Goal: Task Accomplishment & Management: Use online tool/utility

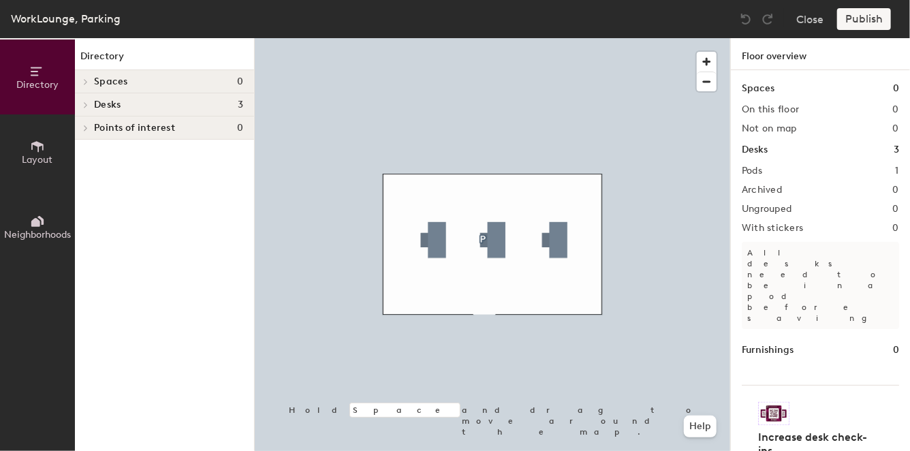
click at [744, 171] on h2 "Pods" at bounding box center [752, 171] width 20 height 11
click at [845, 166] on div "Pods 1" at bounding box center [820, 171] width 157 height 11
click at [879, 169] on div "Pods 1" at bounding box center [820, 171] width 157 height 11
click at [779, 146] on div "Desks 3" at bounding box center [820, 149] width 157 height 15
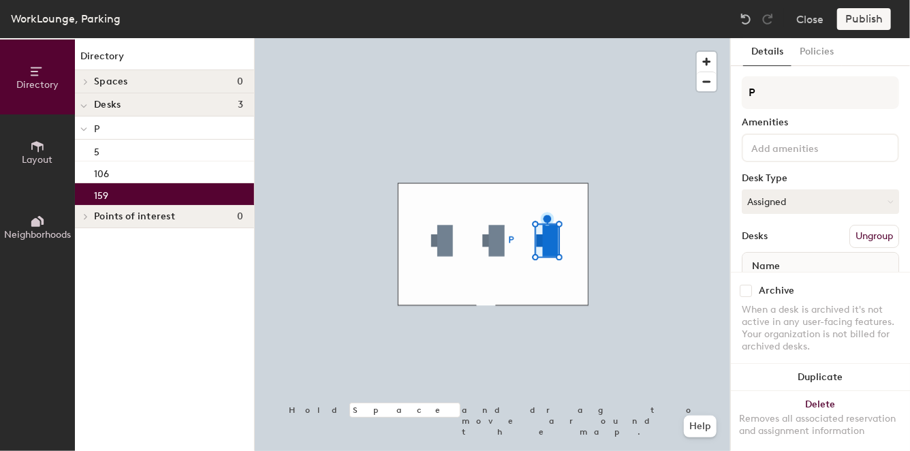
click at [48, 229] on span "Neighborhoods" at bounding box center [37, 235] width 67 height 12
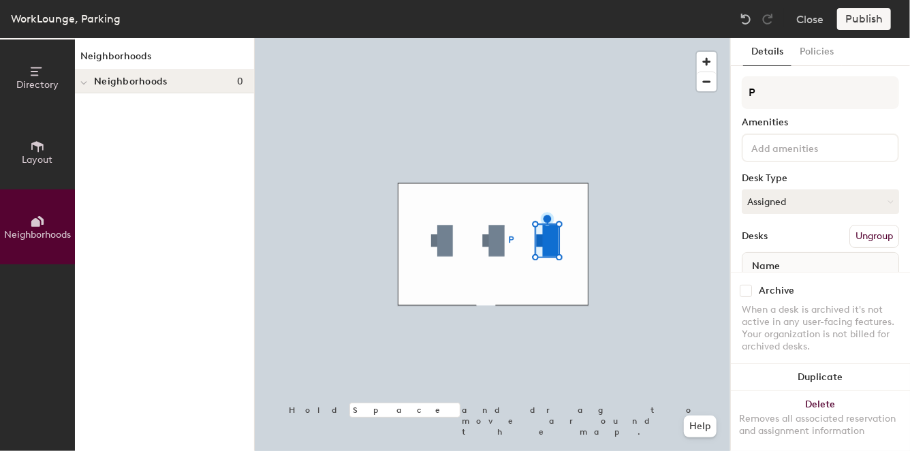
click at [47, 154] on span "Layout" at bounding box center [37, 160] width 31 height 12
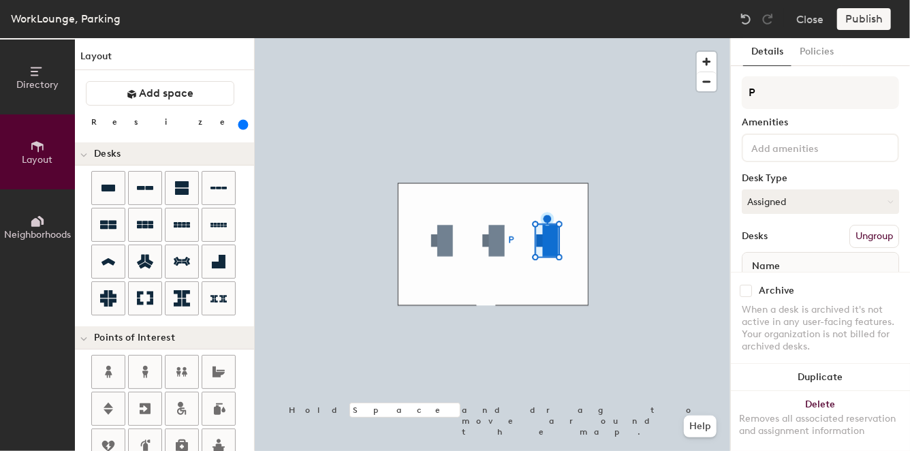
click at [40, 86] on span "Directory" at bounding box center [37, 85] width 42 height 12
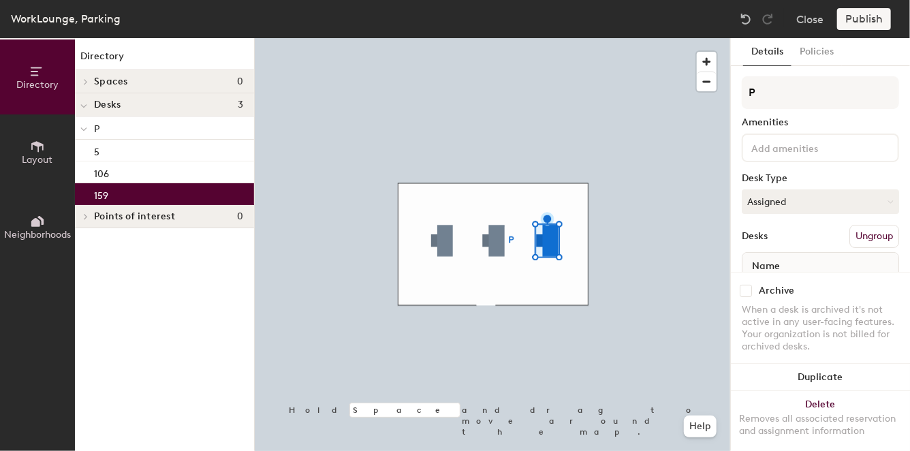
click at [134, 192] on div "159" at bounding box center [164, 194] width 179 height 22
click at [798, 208] on button "Assigned" at bounding box center [820, 201] width 157 height 25
click at [839, 181] on div "Desk Type" at bounding box center [820, 178] width 157 height 11
click at [813, 56] on button "Policies" at bounding box center [817, 52] width 50 height 28
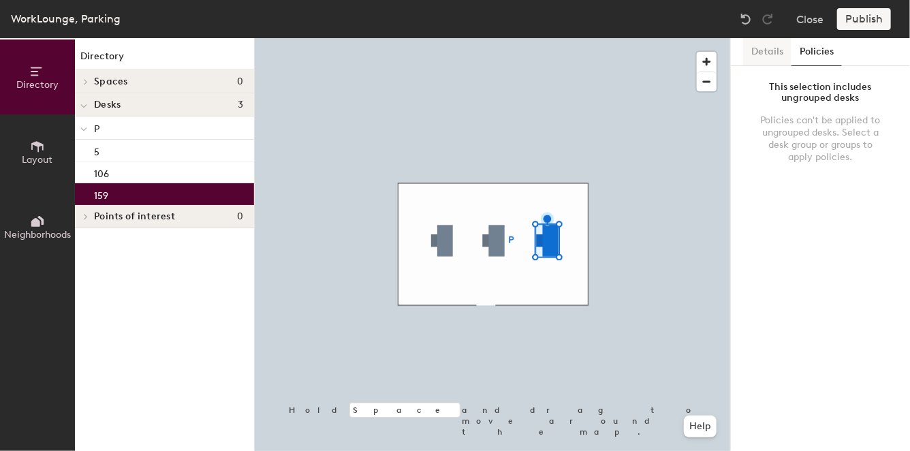
click at [749, 57] on button "Details" at bounding box center [767, 52] width 48 height 28
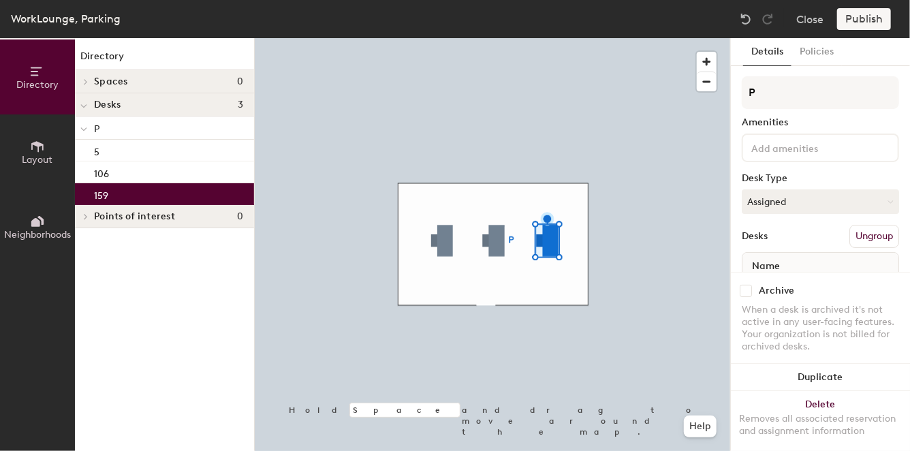
scroll to position [66, 0]
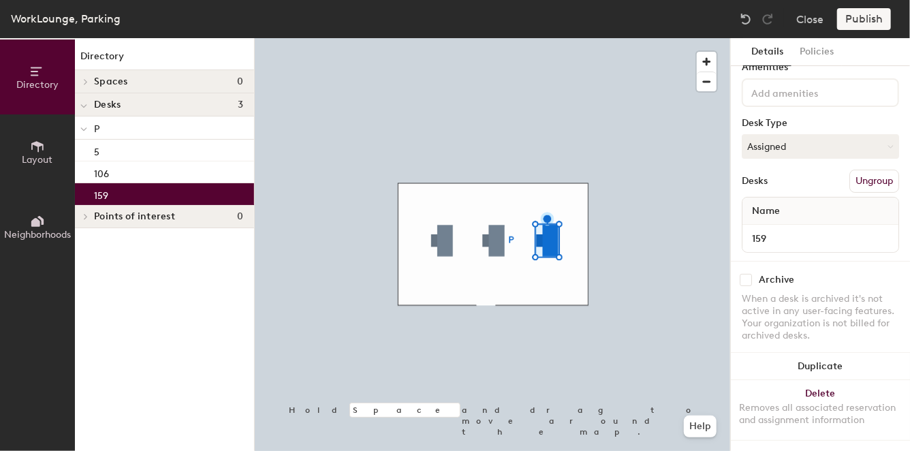
click at [757, 225] on div "159" at bounding box center [821, 238] width 156 height 27
click at [761, 229] on input "159" at bounding box center [820, 238] width 151 height 19
click at [770, 229] on input "159" at bounding box center [820, 238] width 151 height 19
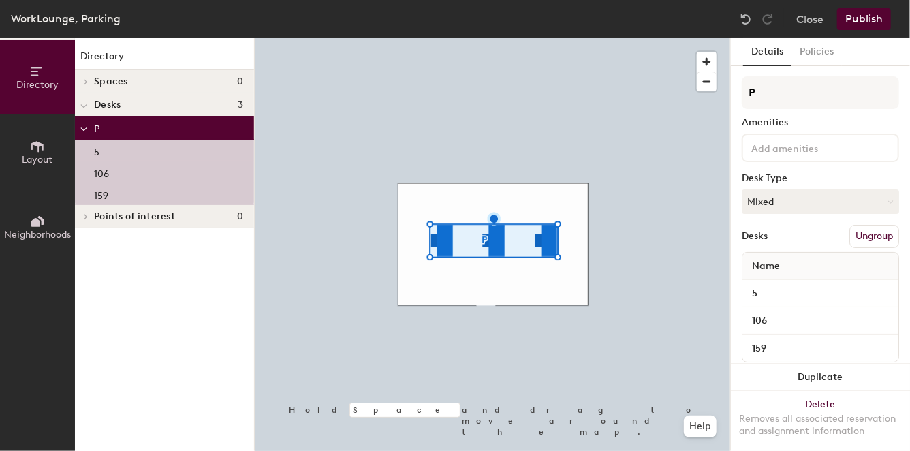
click at [789, 146] on input at bounding box center [810, 147] width 123 height 16
click at [512, 38] on div at bounding box center [492, 38] width 475 height 0
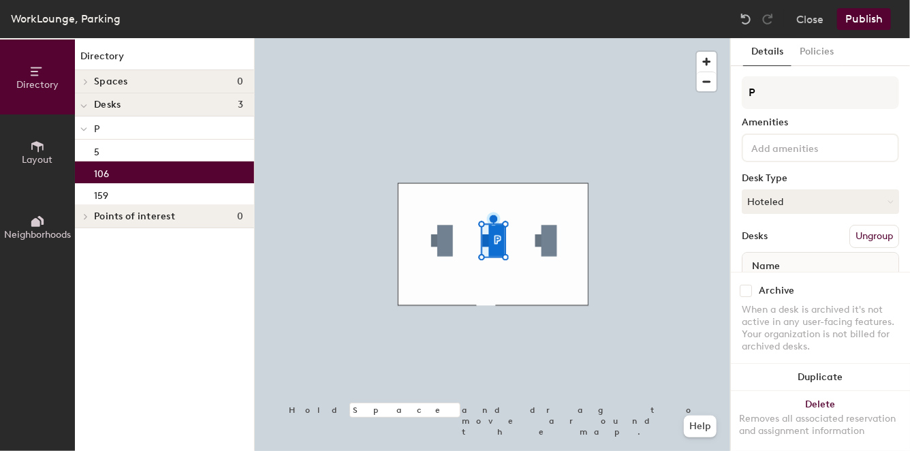
click at [792, 140] on input at bounding box center [810, 147] width 123 height 16
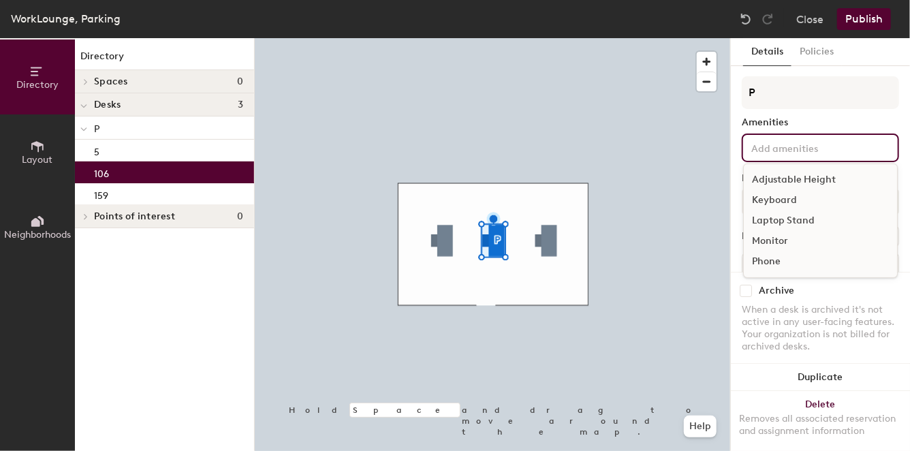
click at [737, 179] on div "Details Policies P Amenities Adjustable Height Keyboard Laptop Stand Monitor Ph…" at bounding box center [820, 244] width 179 height 413
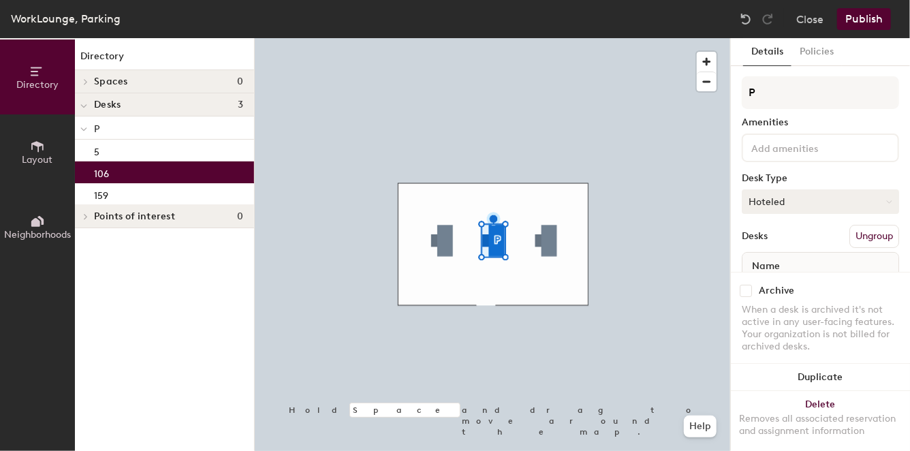
click at [813, 200] on button "Hoteled" at bounding box center [820, 201] width 157 height 25
click at [797, 234] on div "Assigned" at bounding box center [811, 244] width 136 height 20
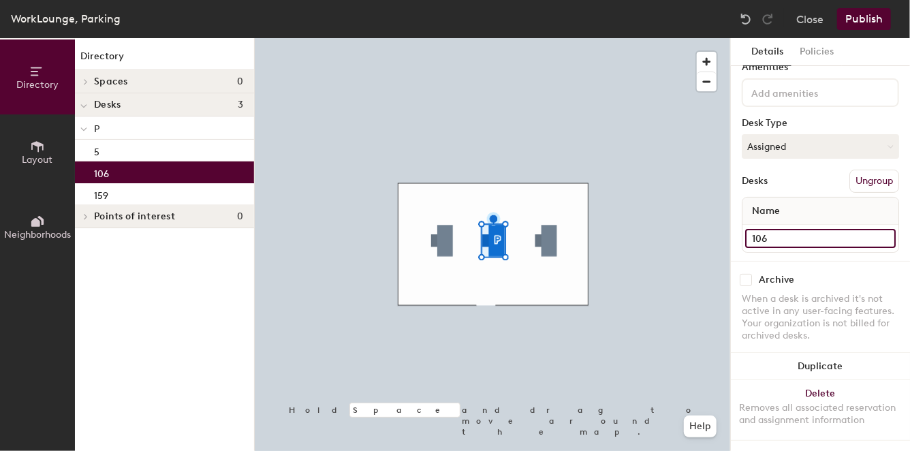
click at [798, 229] on input "106" at bounding box center [820, 238] width 151 height 19
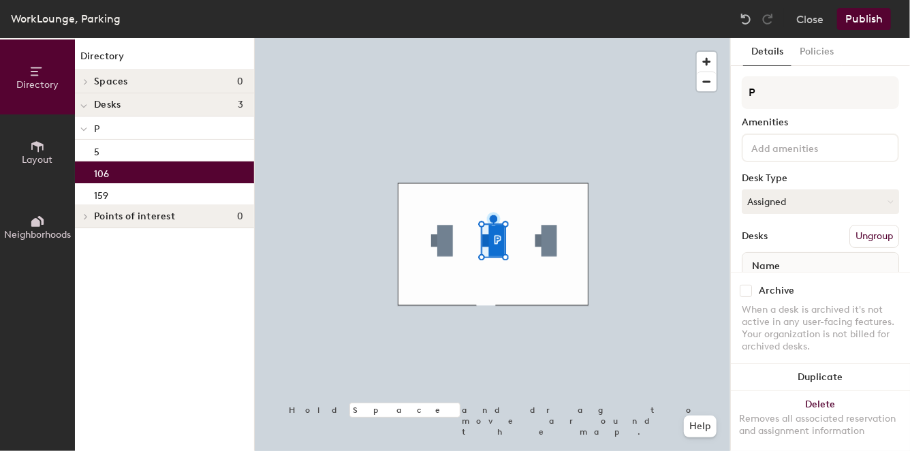
click at [812, 117] on div "Amenities" at bounding box center [820, 122] width 157 height 11
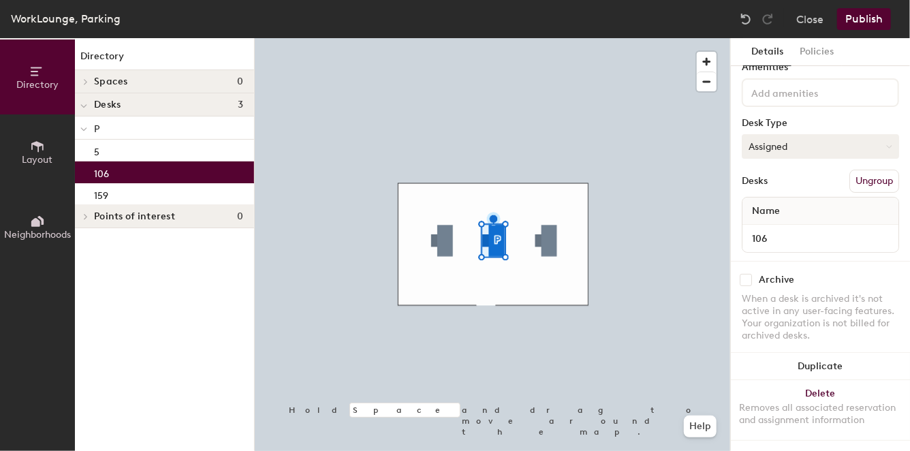
click at [811, 134] on button "Assigned" at bounding box center [820, 146] width 157 height 25
click at [733, 160] on div "Details Policies P Amenities Desk Type Assigned Desks Ungroup Name 106 Archive …" at bounding box center [820, 244] width 179 height 413
click at [877, 229] on input "106" at bounding box center [820, 238] width 151 height 19
click at [817, 229] on input "106" at bounding box center [820, 238] width 151 height 19
click at [816, 229] on input "106" at bounding box center [820, 238] width 151 height 19
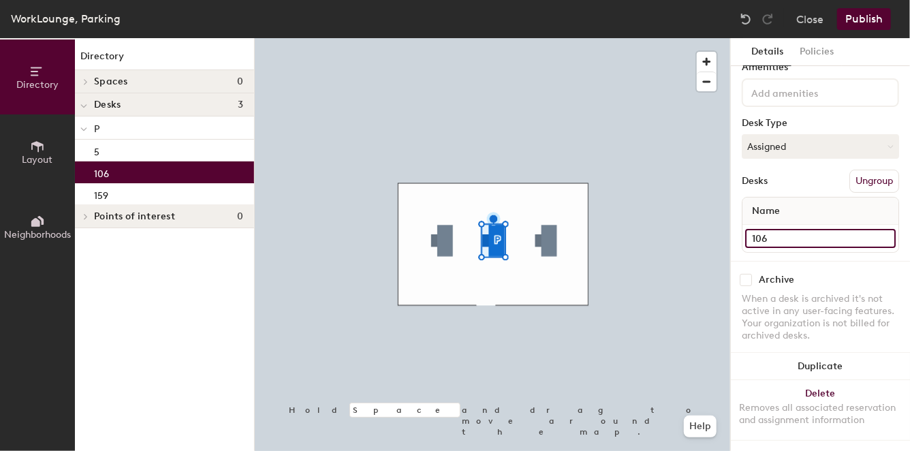
click at [816, 229] on input "106" at bounding box center [820, 238] width 151 height 19
click at [803, 212] on div "Name" at bounding box center [821, 211] width 156 height 27
click at [798, 198] on div "Name" at bounding box center [821, 211] width 156 height 27
click at [792, 134] on button "Assigned" at bounding box center [820, 146] width 157 height 25
click at [795, 219] on div "Hoteled" at bounding box center [811, 229] width 136 height 20
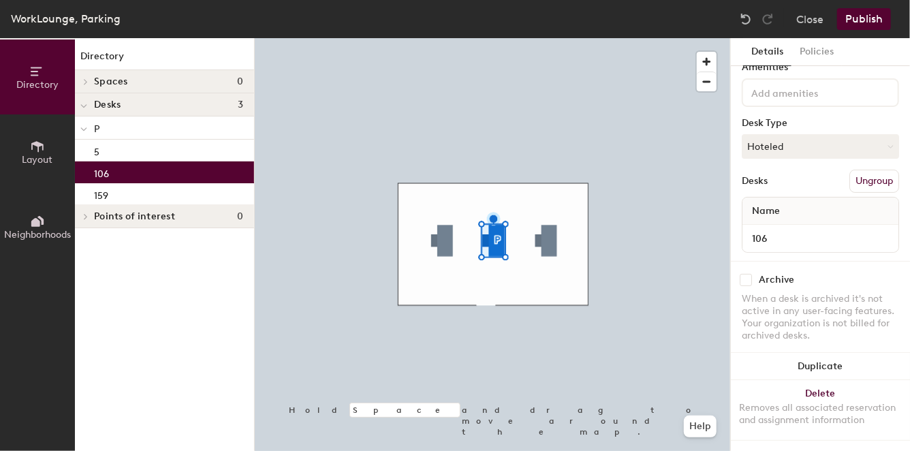
click at [738, 151] on div "Details Policies P Amenities Desk Type Hoteled Desks Ungroup Name 106 Archive W…" at bounding box center [820, 244] width 179 height 413
click at [736, 173] on div "Details Policies P Amenities Desk Type Hoteled Desks Ungroup Name 106 Archive W…" at bounding box center [820, 244] width 179 height 413
click at [735, 172] on div "Details Policies P Amenities Desk Type Hoteled Desks Ungroup Name 106 Archive W…" at bounding box center [820, 244] width 179 height 413
click at [847, 242] on div "P Amenities Desk Type Hoteled Desks Ungroup Name 106" at bounding box center [820, 141] width 157 height 240
click at [805, 16] on button "Close" at bounding box center [809, 19] width 27 height 22
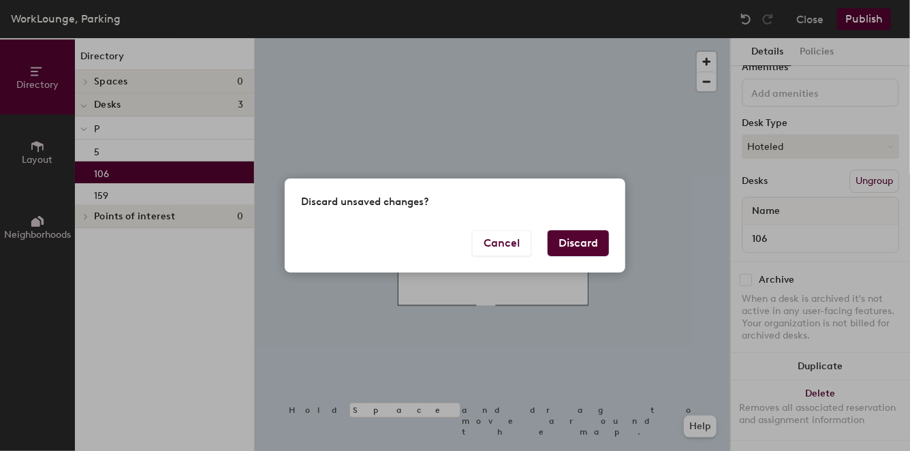
click at [576, 238] on button "Discard" at bounding box center [578, 243] width 61 height 26
